Goal: Find specific page/section: Find specific page/section

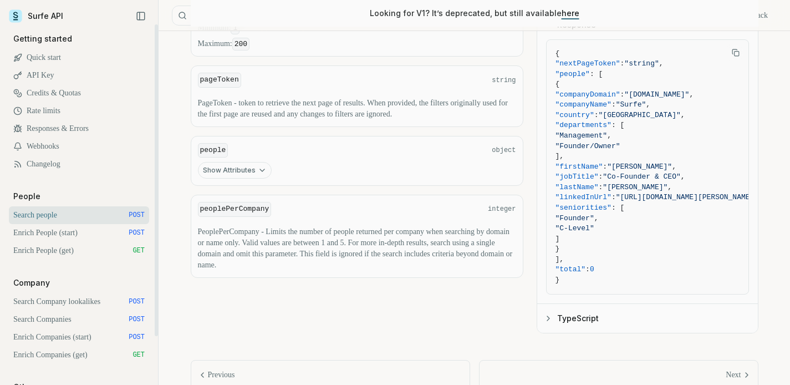
scroll to position [648, 0]
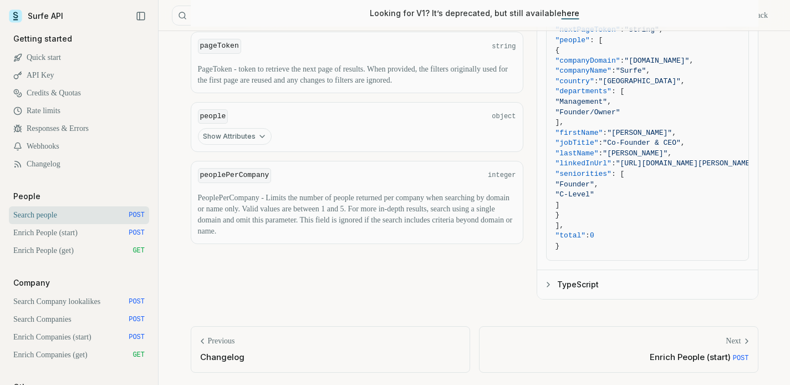
click at [240, 132] on button "Show Attributes" at bounding box center [235, 136] width 74 height 17
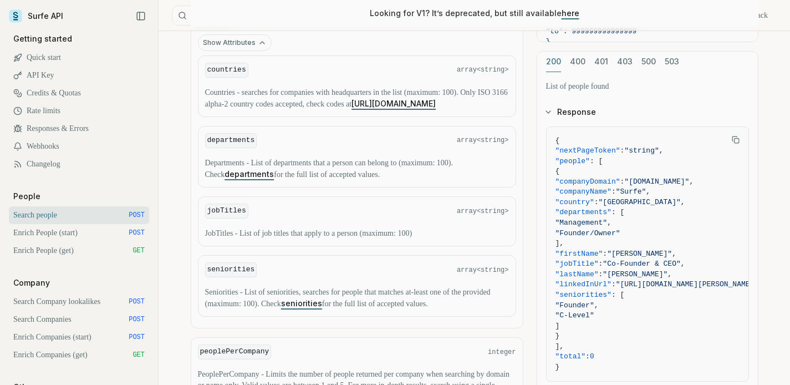
scroll to position [871, 0]
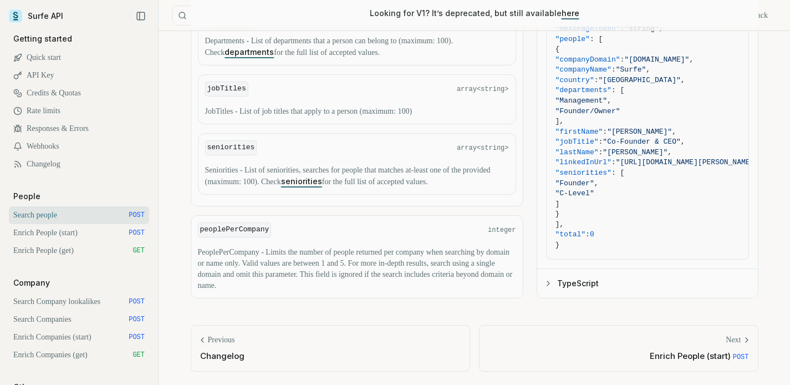
click at [322, 181] on link "seniorities" at bounding box center [301, 180] width 41 height 9
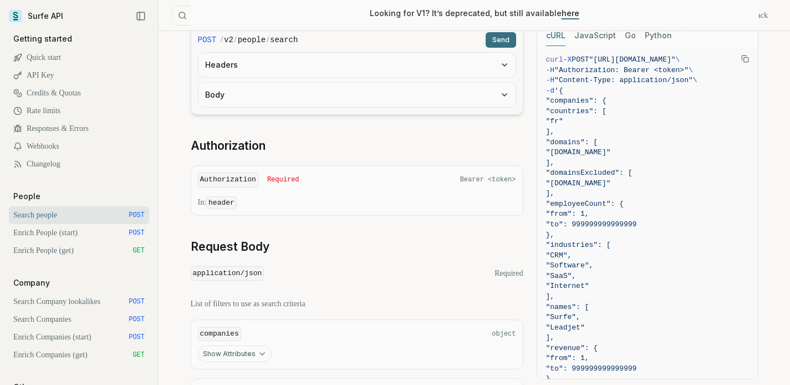
scroll to position [224, 0]
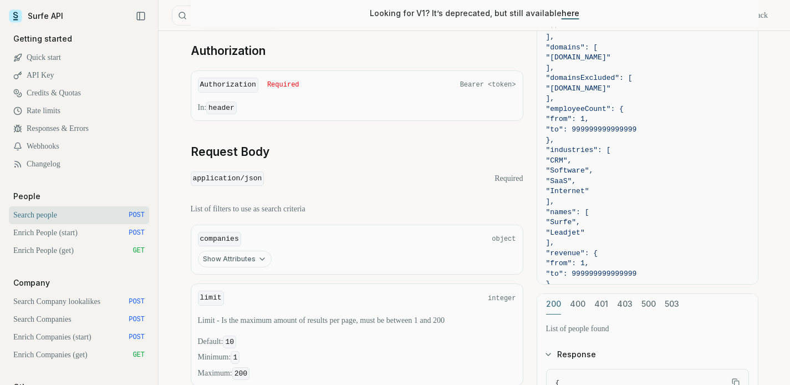
click at [238, 256] on button "Show Attributes" at bounding box center [235, 259] width 74 height 17
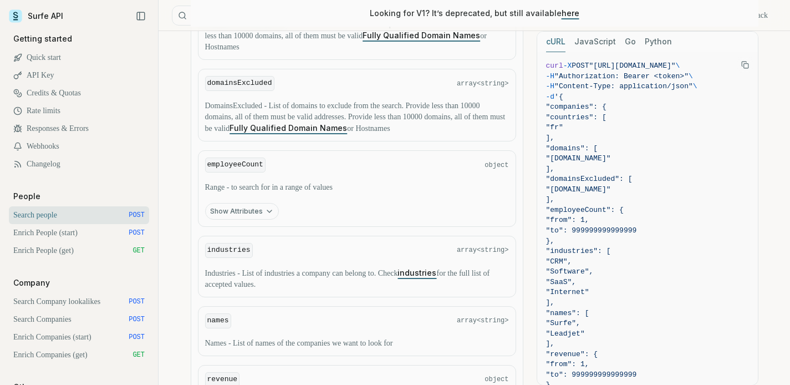
scroll to position [786, 0]
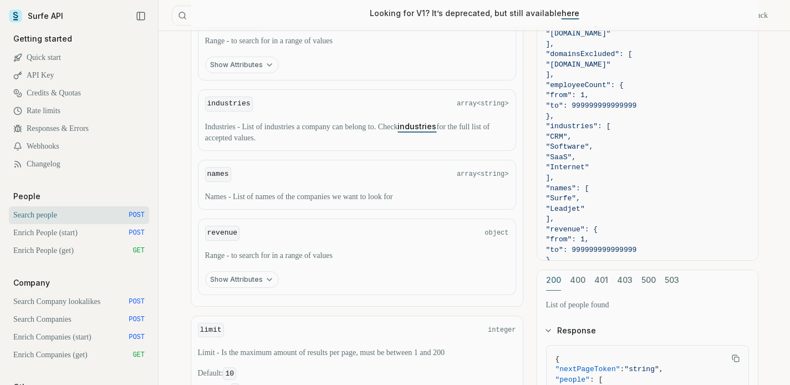
click at [436, 130] on link "industries" at bounding box center [416, 125] width 39 height 9
